Goal: Transaction & Acquisition: Purchase product/service

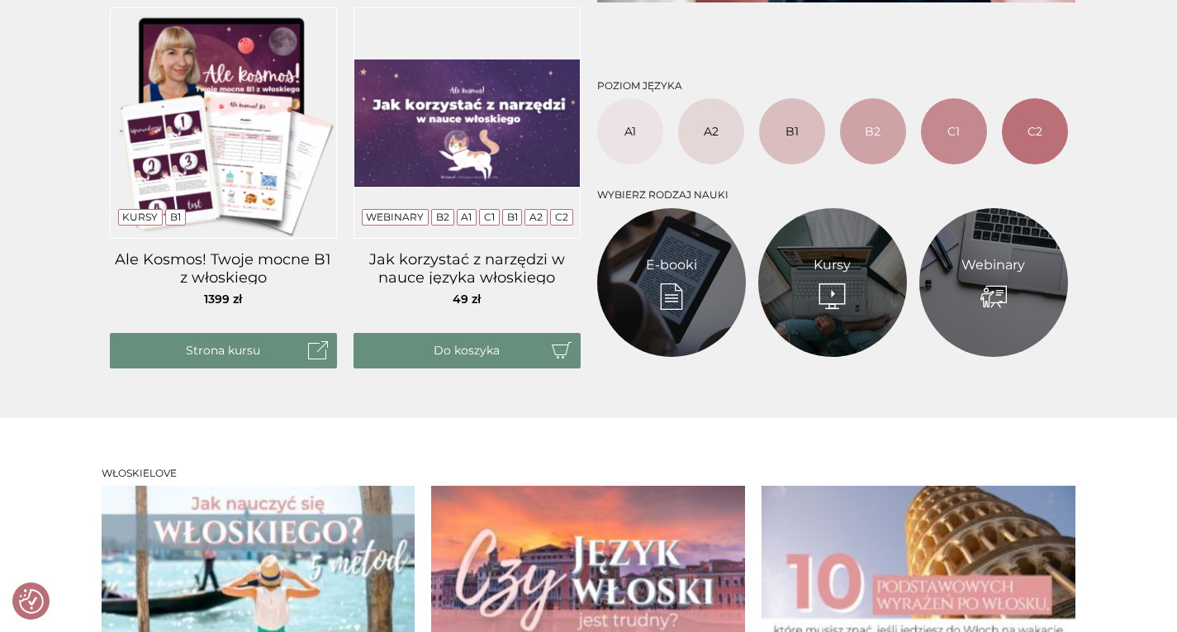
scroll to position [661, 0]
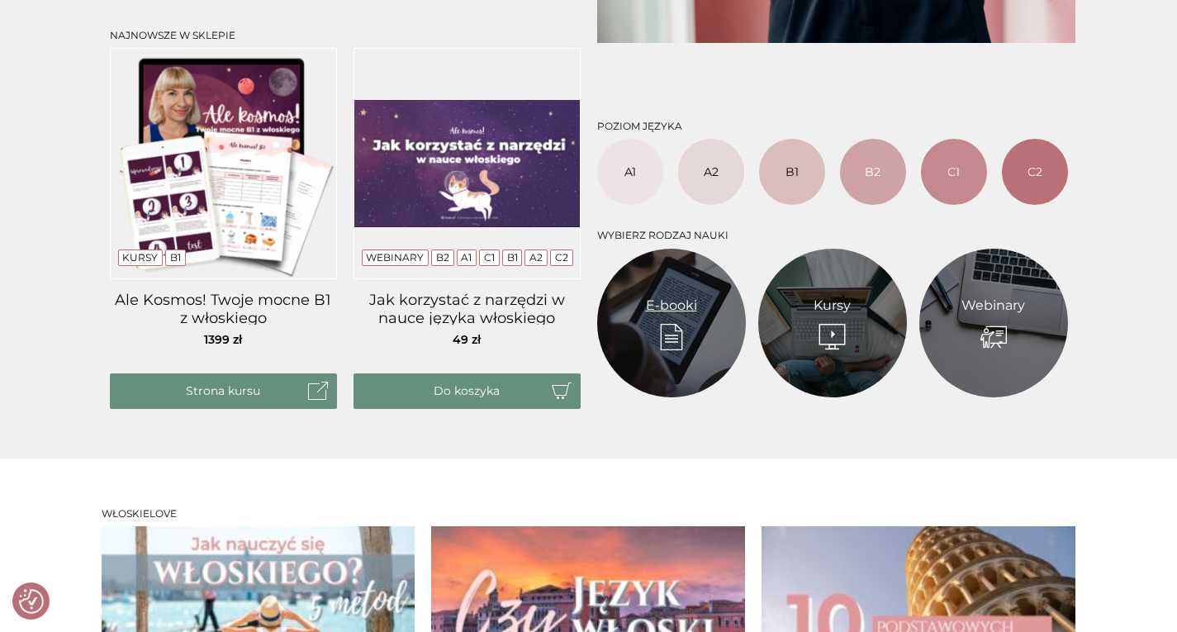
click at [662, 316] on link "E-booki" at bounding box center [671, 306] width 51 height 20
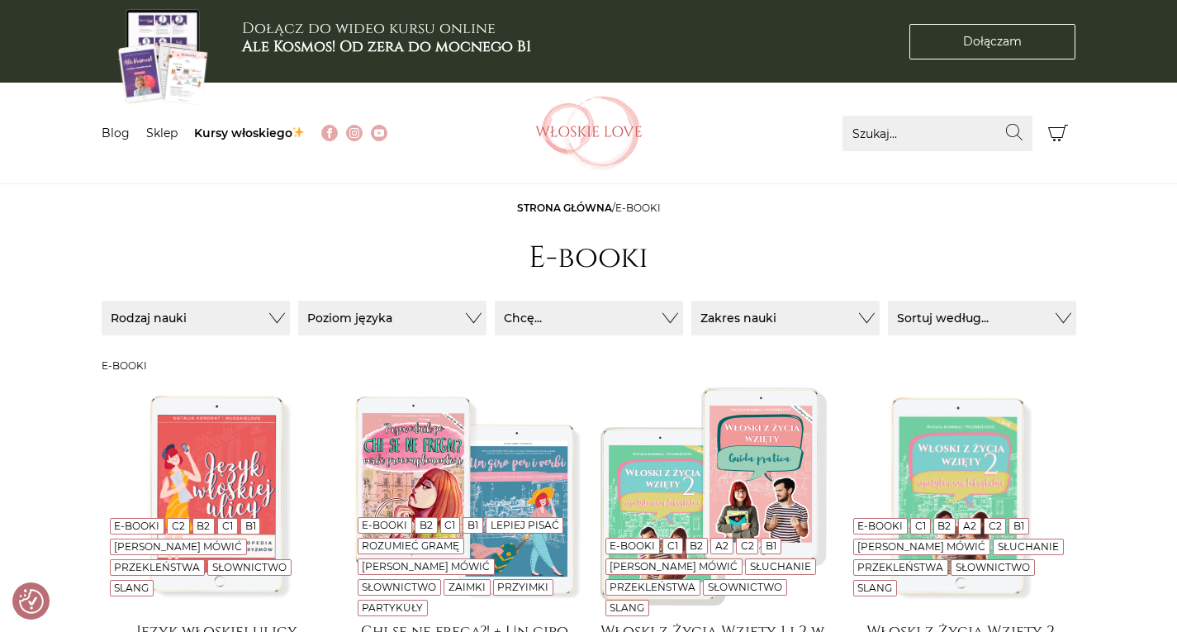
scroll to position [165, 0]
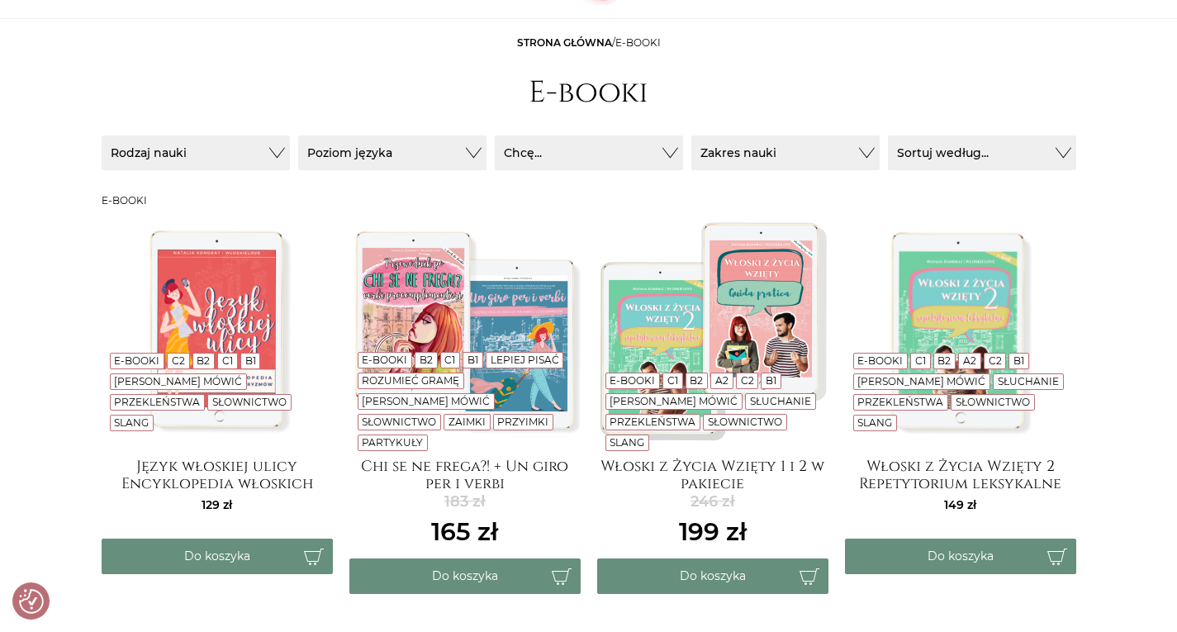
drag, startPoint x: 434, startPoint y: 309, endPoint x: 1145, endPoint y: 258, distance: 713.2
click at [1147, 259] on main "Strona główna / E-booki E-booki Sortuj / Filtruj (3) Sortuj / Filtruj (3) Rodza…" at bounding box center [588, 573] width 1177 height 1074
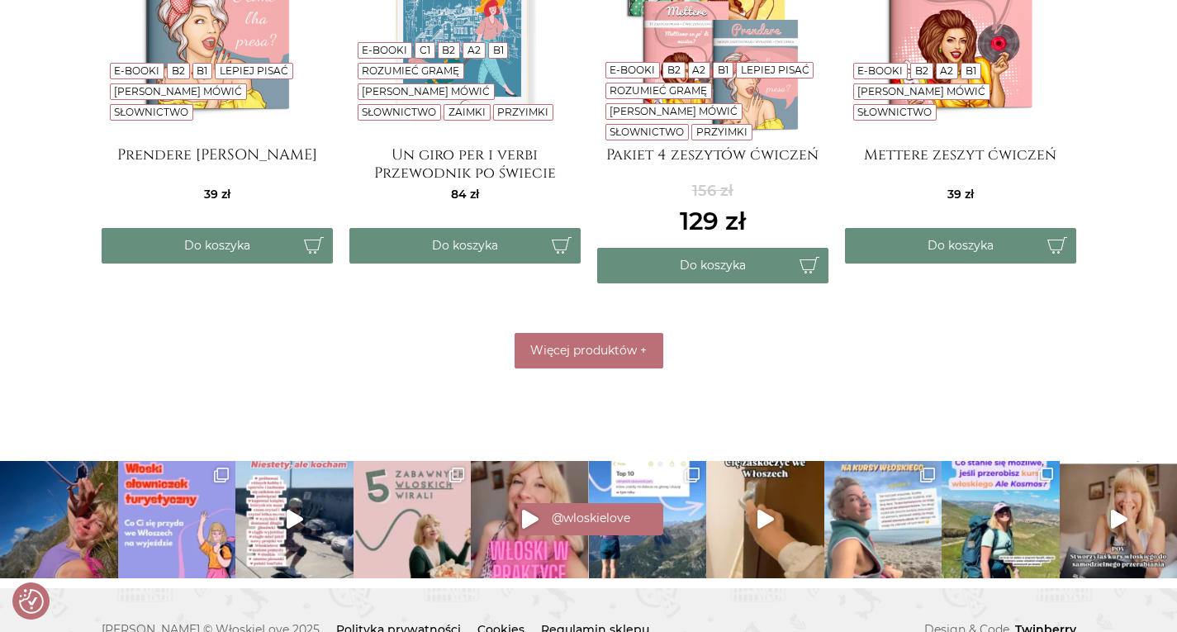
scroll to position [909, 0]
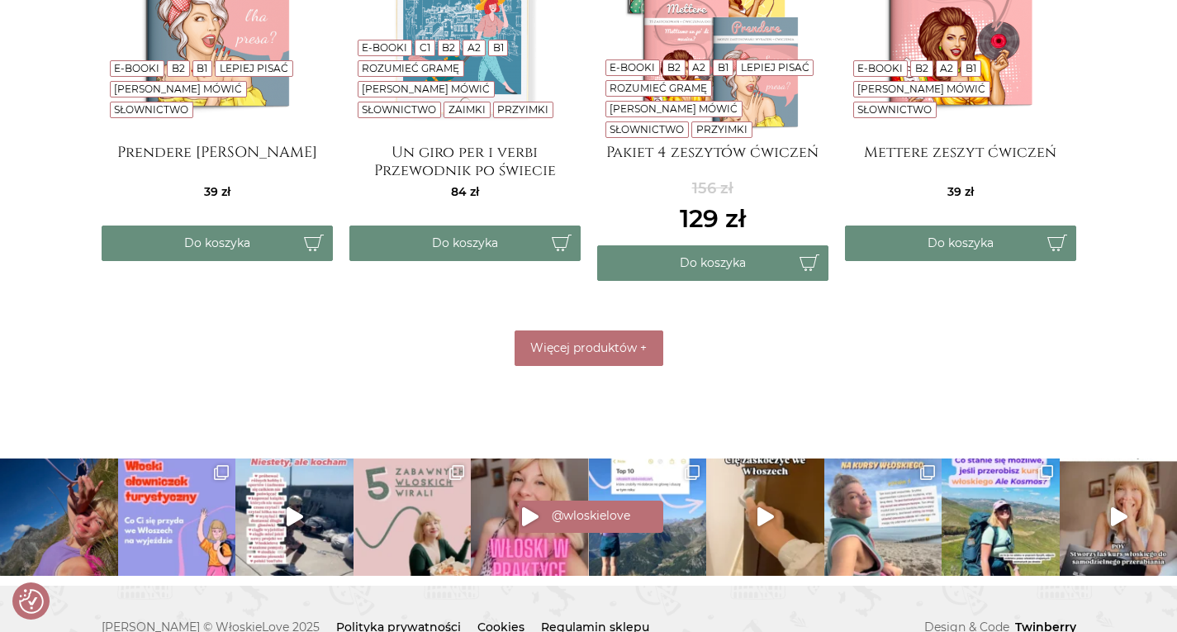
drag, startPoint x: 1119, startPoint y: 234, endPoint x: 1125, endPoint y: 174, distance: 59.9
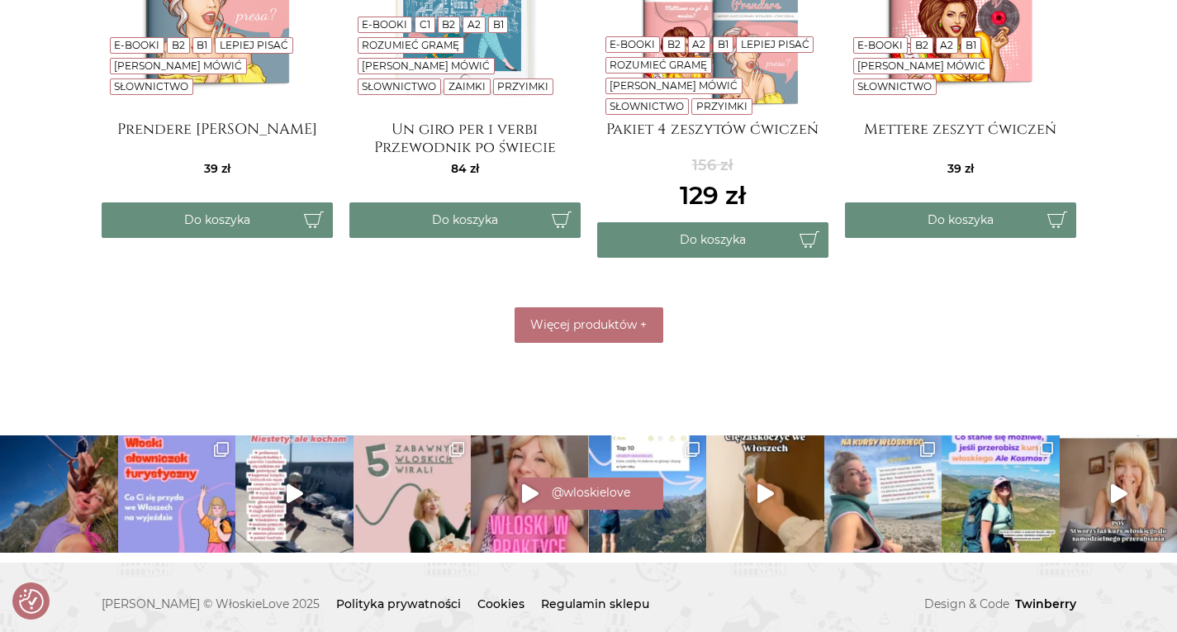
scroll to position [944, 0]
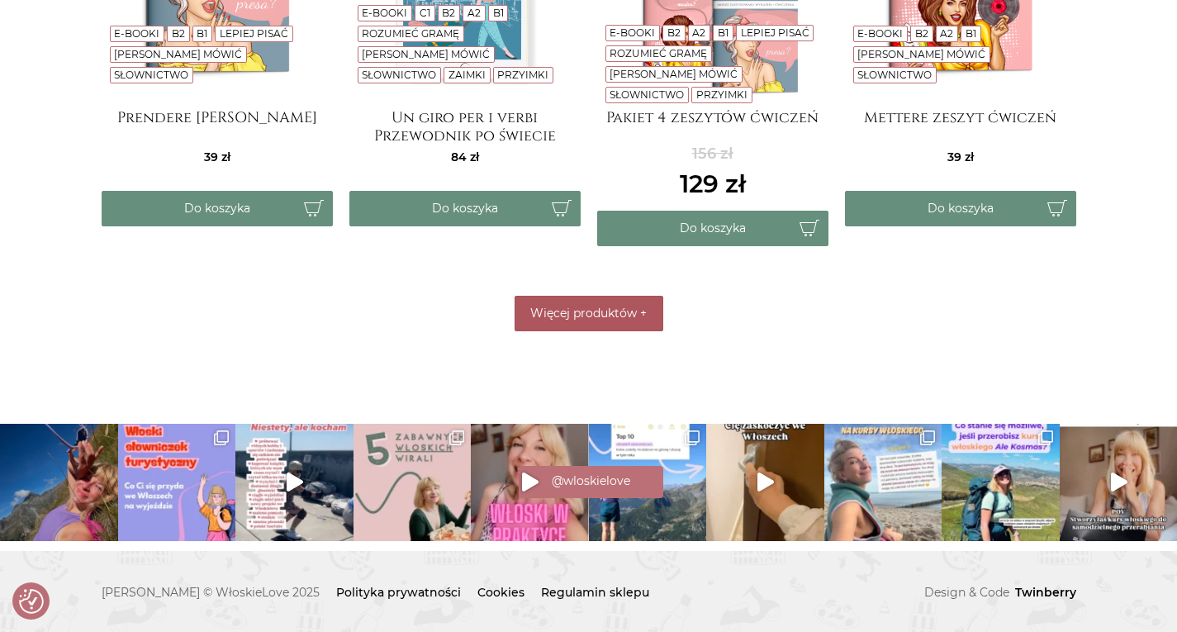
click at [561, 311] on span "Więcej produktów" at bounding box center [583, 313] width 107 height 15
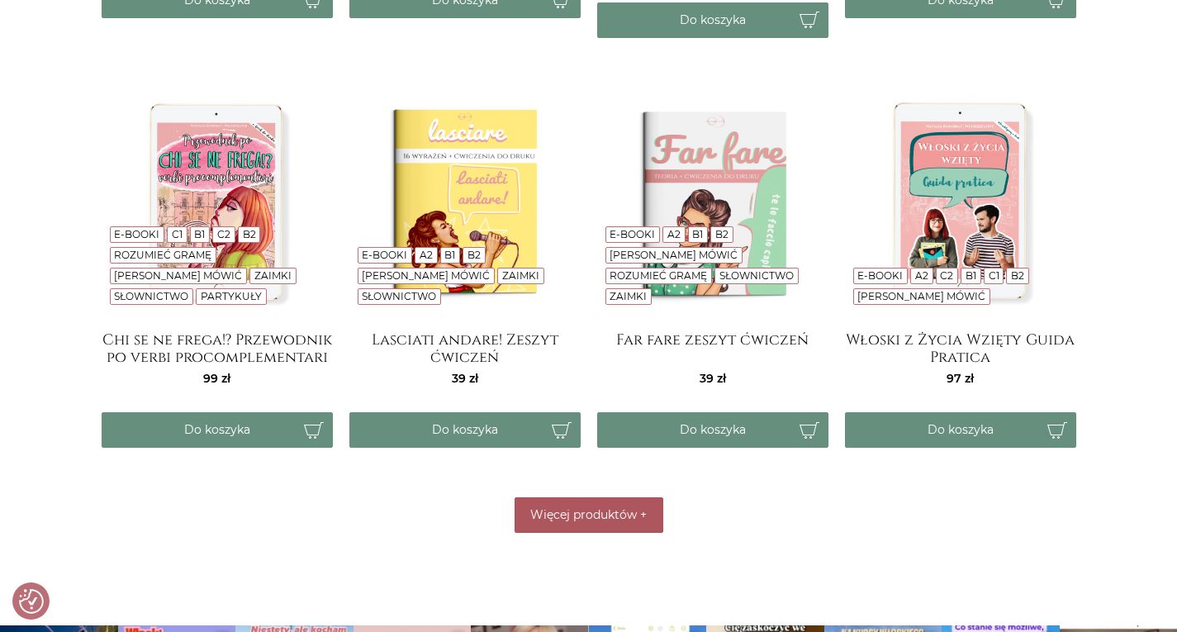
scroll to position [1109, 0]
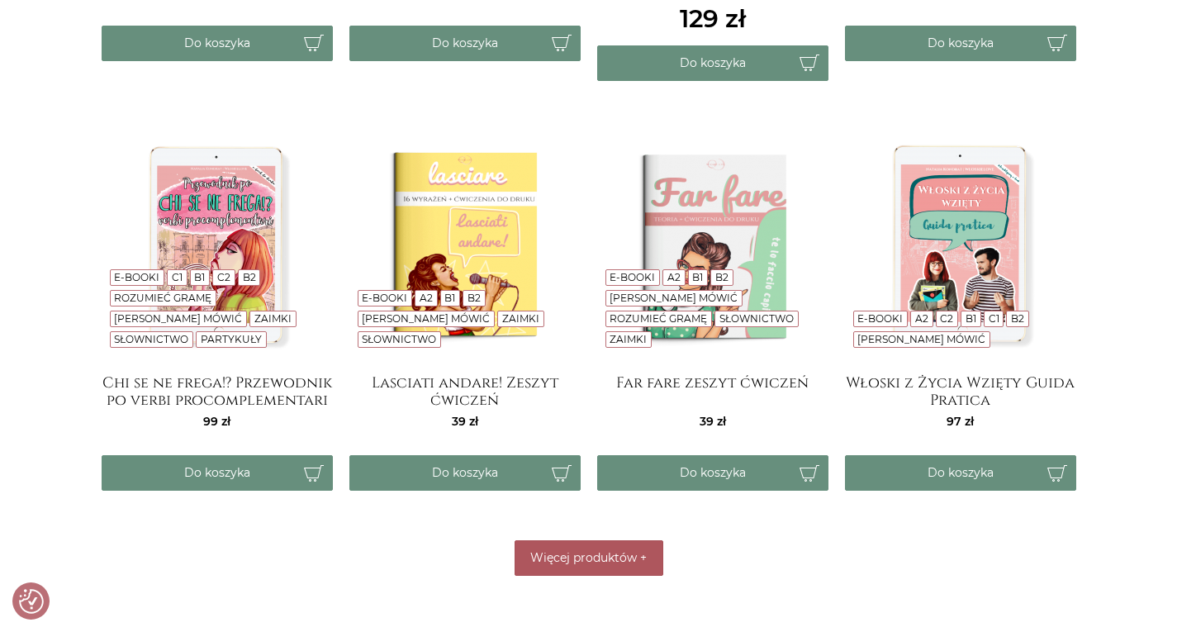
click at [629, 559] on span "Więcej produktów" at bounding box center [583, 557] width 107 height 15
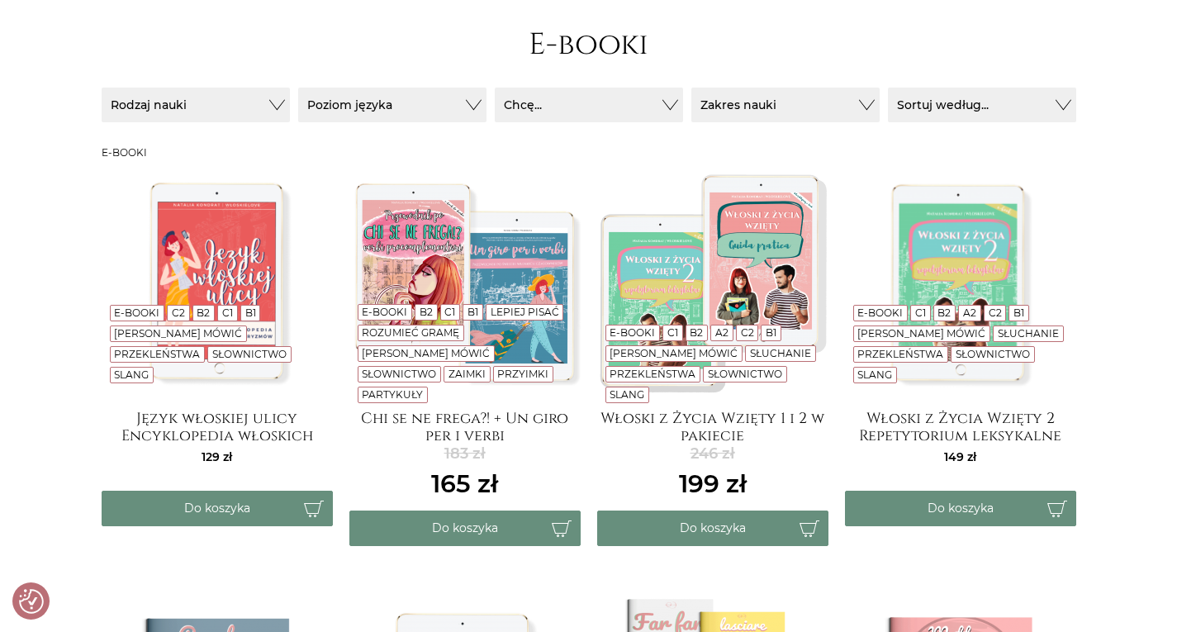
scroll to position [330, 0]
